Goal: Task Accomplishment & Management: Manage account settings

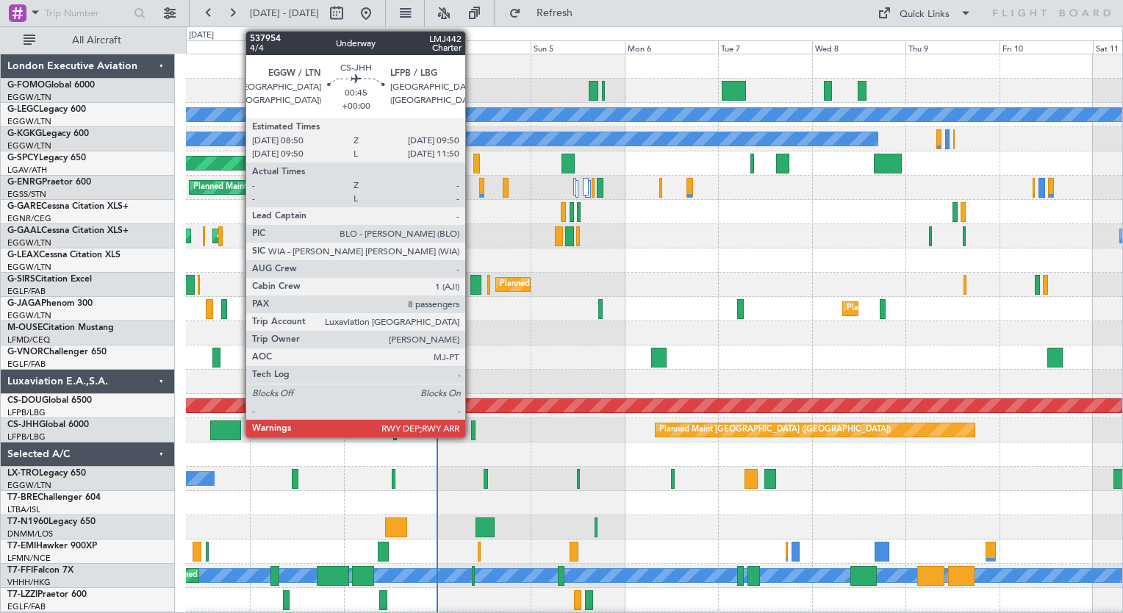
click at [472, 428] on div at bounding box center [473, 431] width 4 height 20
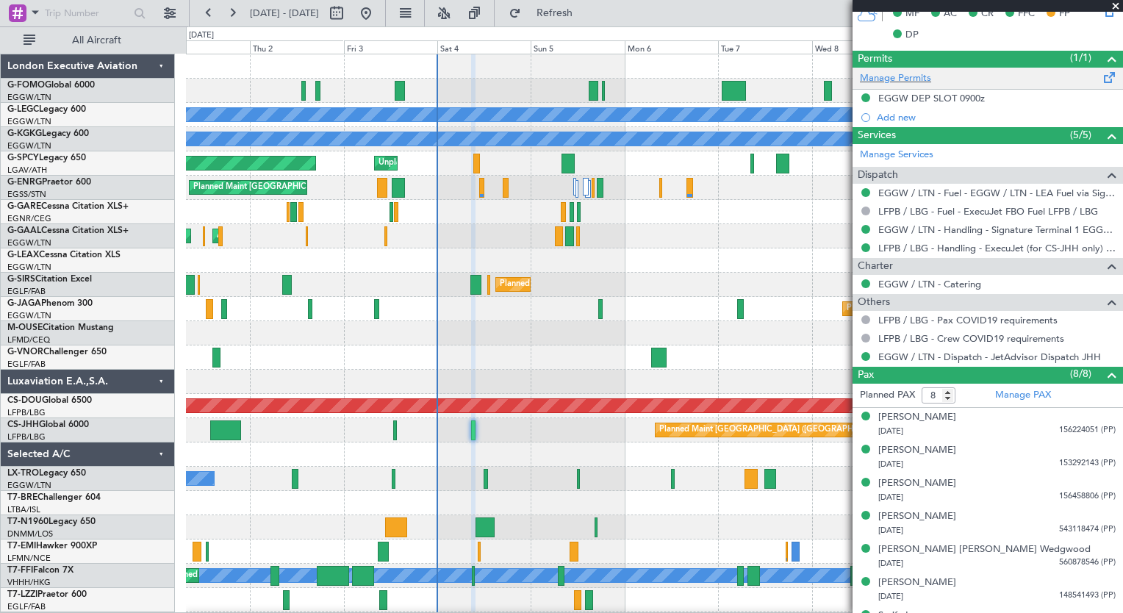
scroll to position [478, 0]
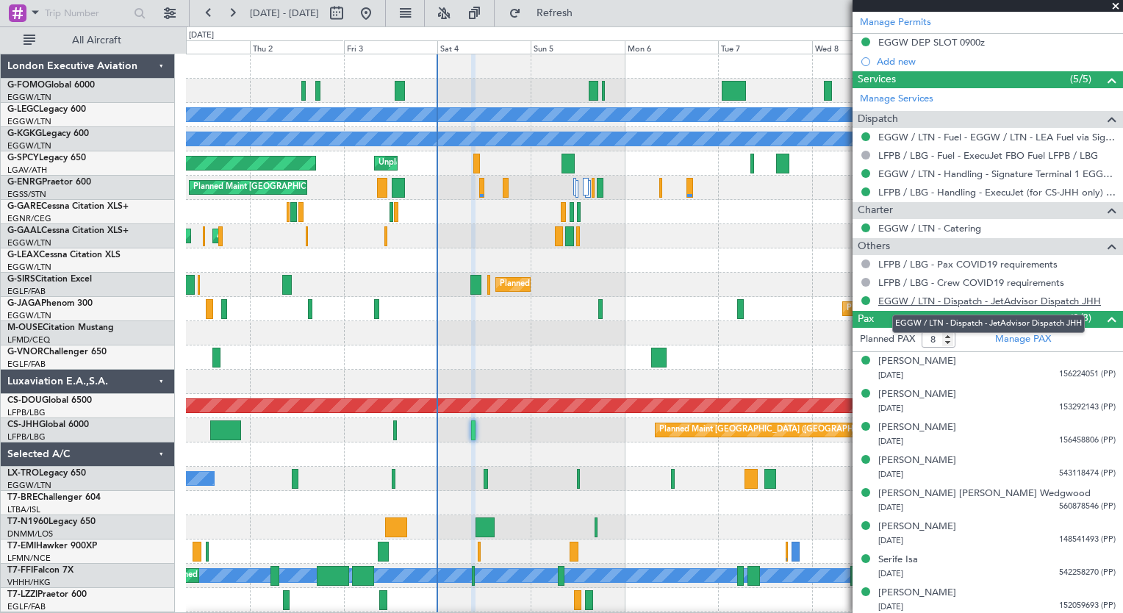
click at [904, 300] on link "EGGW / LTN - Dispatch - JetAdvisor Dispatch JHH" at bounding box center [989, 301] width 223 height 12
click at [1116, 7] on span at bounding box center [1116, 6] width 15 height 13
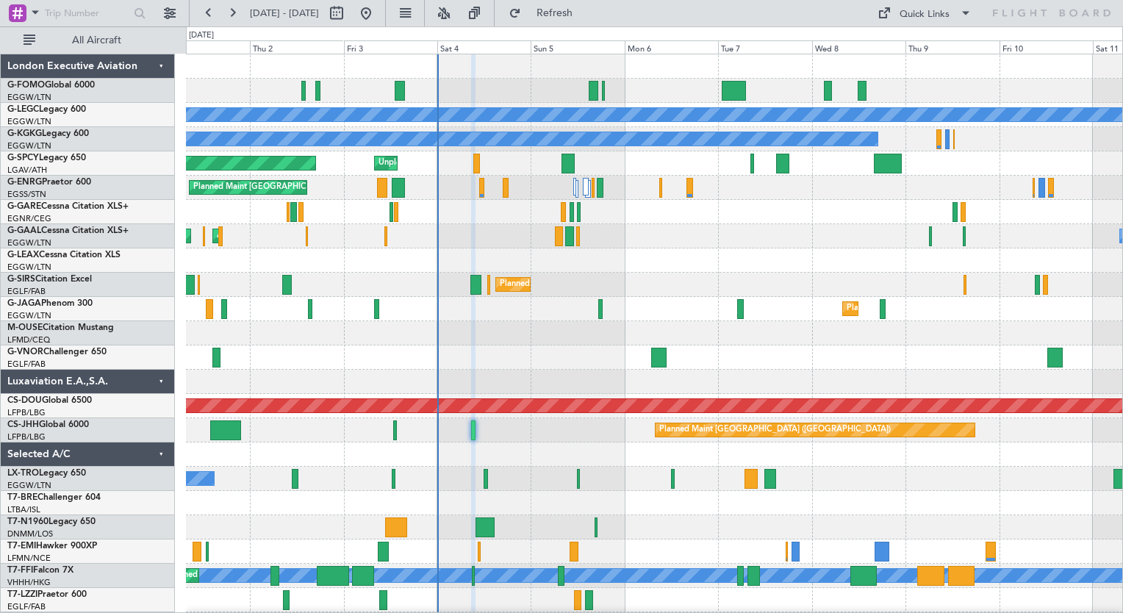
type input "0"
click at [476, 431] on div "Planned Maint [GEOGRAPHIC_DATA] ([GEOGRAPHIC_DATA])" at bounding box center [654, 430] width 937 height 24
click at [469, 430] on div "Planned Maint [GEOGRAPHIC_DATA] ([GEOGRAPHIC_DATA])" at bounding box center [654, 430] width 937 height 24
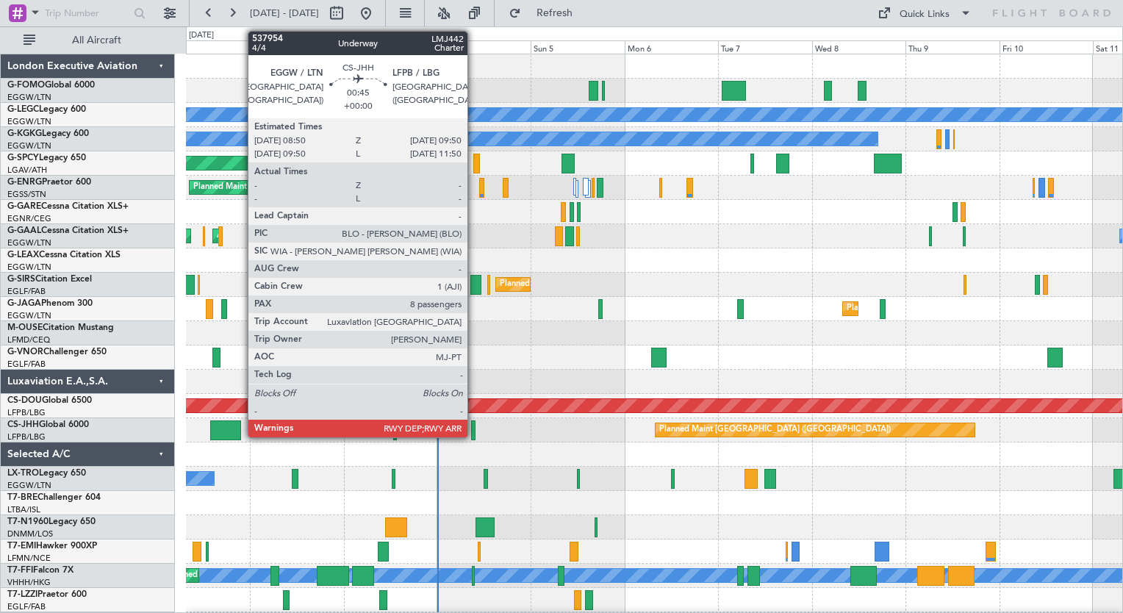
click at [474, 430] on div at bounding box center [473, 431] width 4 height 20
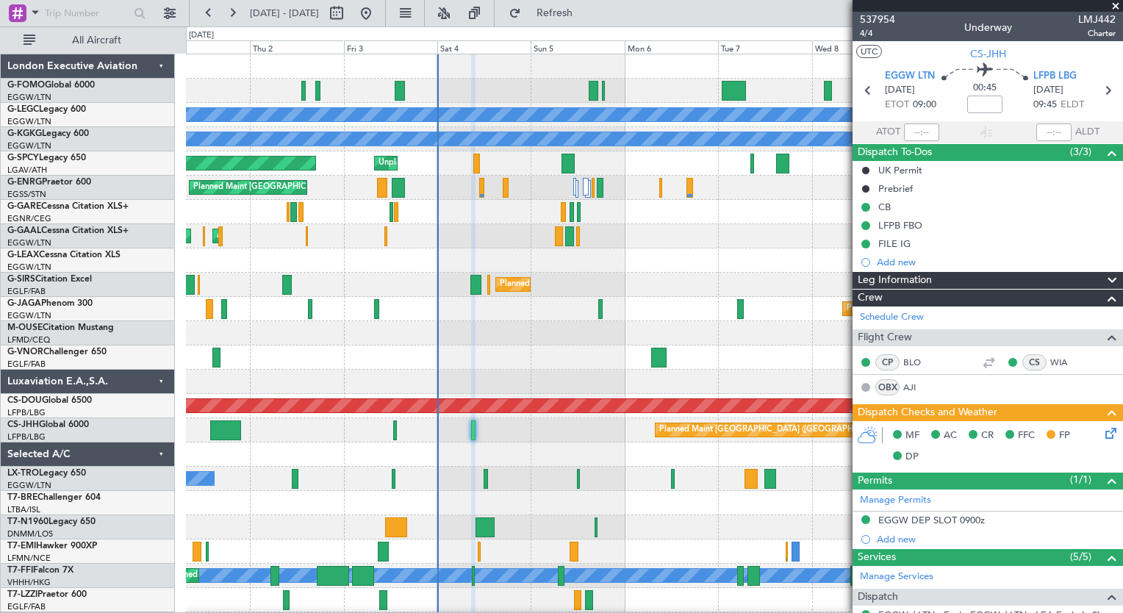
click at [1117, 8] on span at bounding box center [1116, 6] width 15 height 13
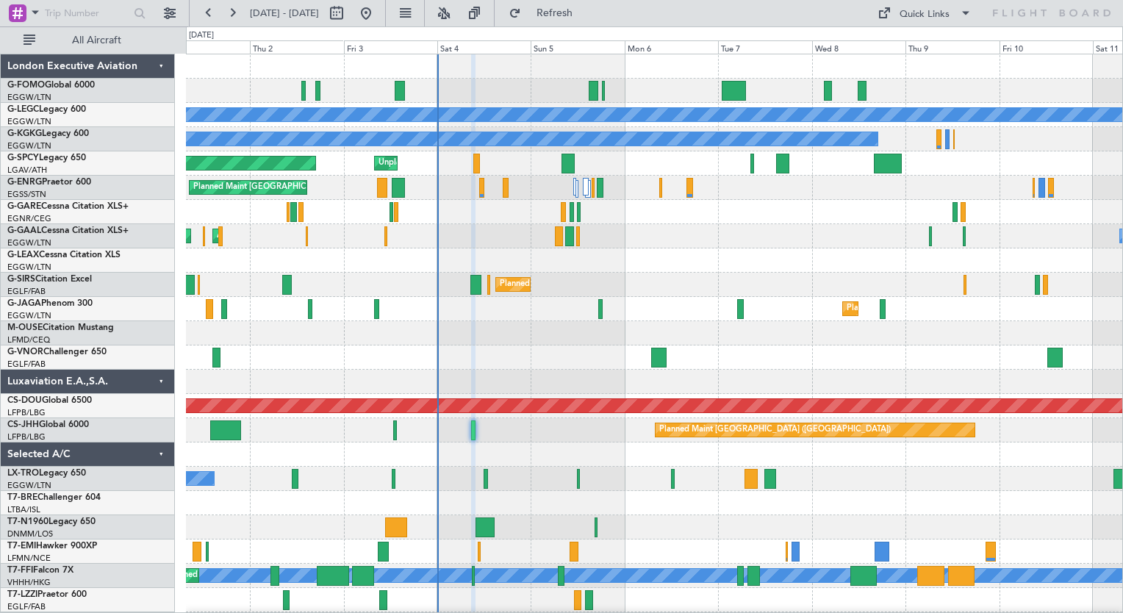
type input "0"
